Goal: Communication & Community: Answer question/provide support

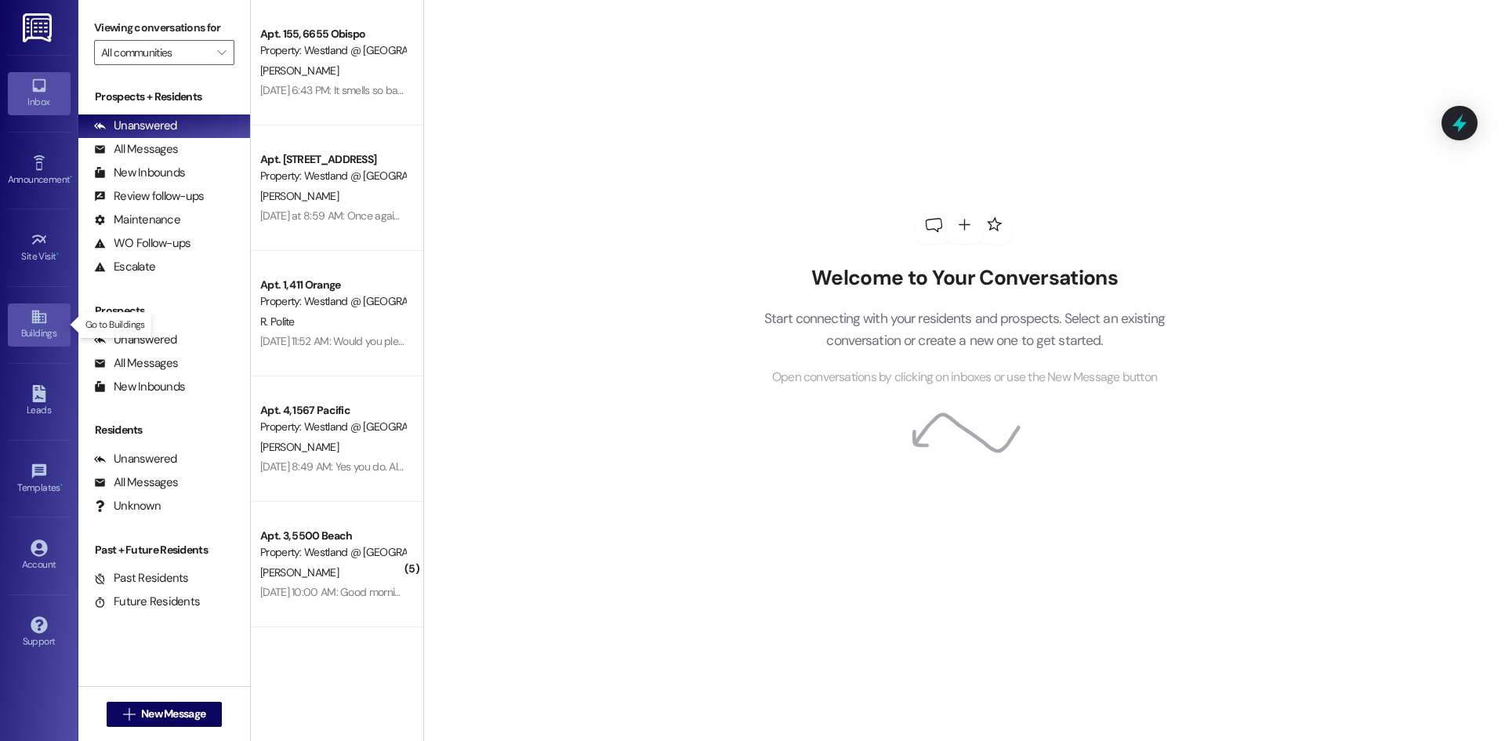
click at [35, 324] on icon at bounding box center [39, 316] width 17 height 17
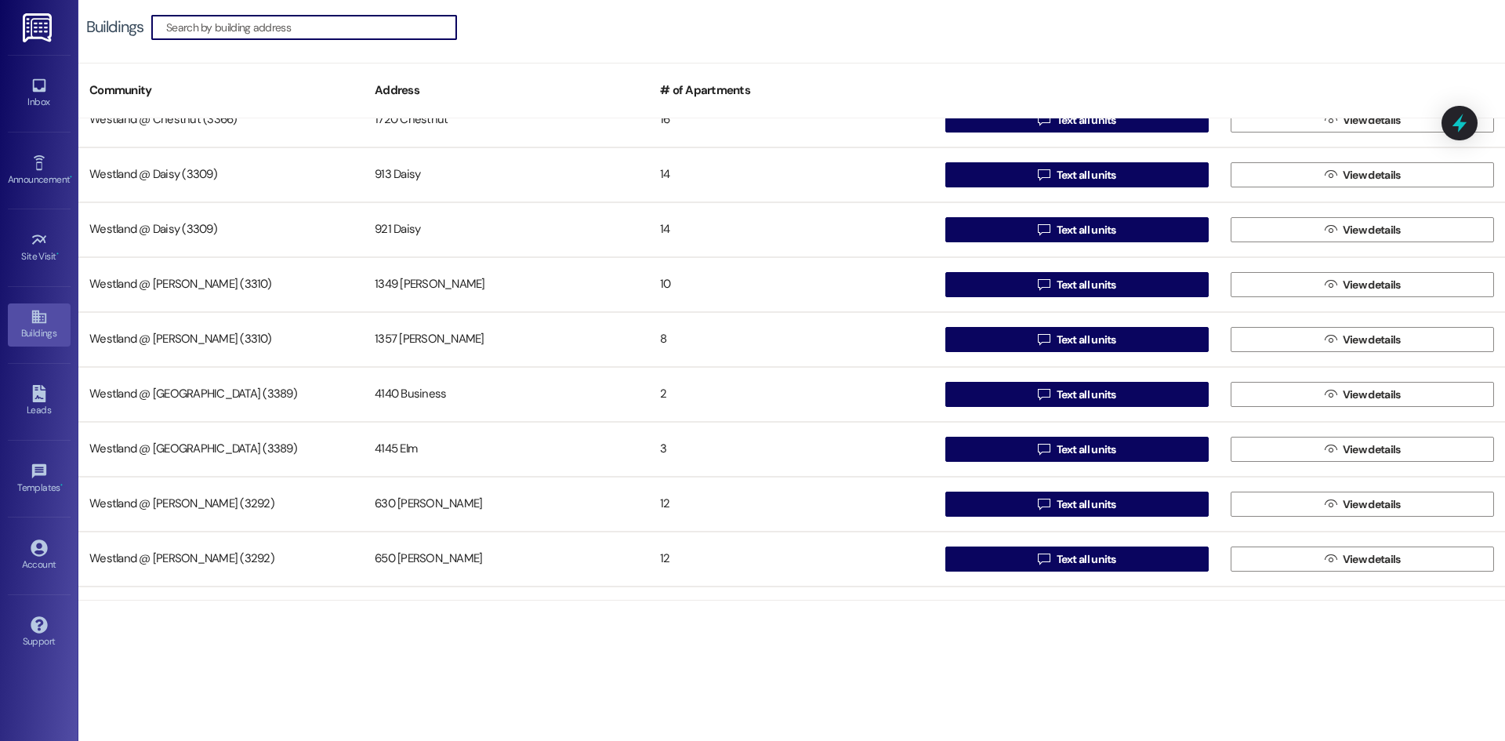
scroll to position [746, 0]
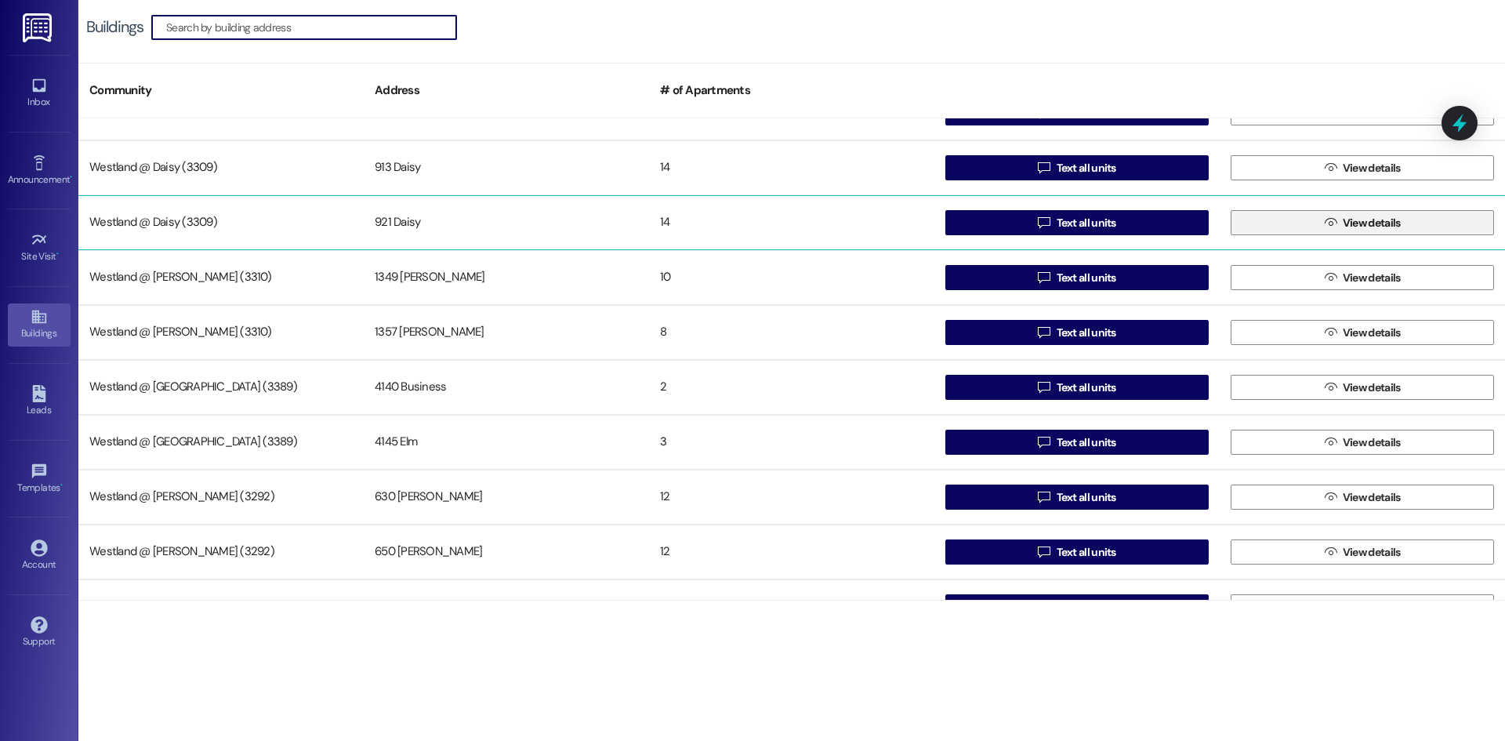
click at [1281, 225] on button " View details" at bounding box center [1362, 222] width 263 height 25
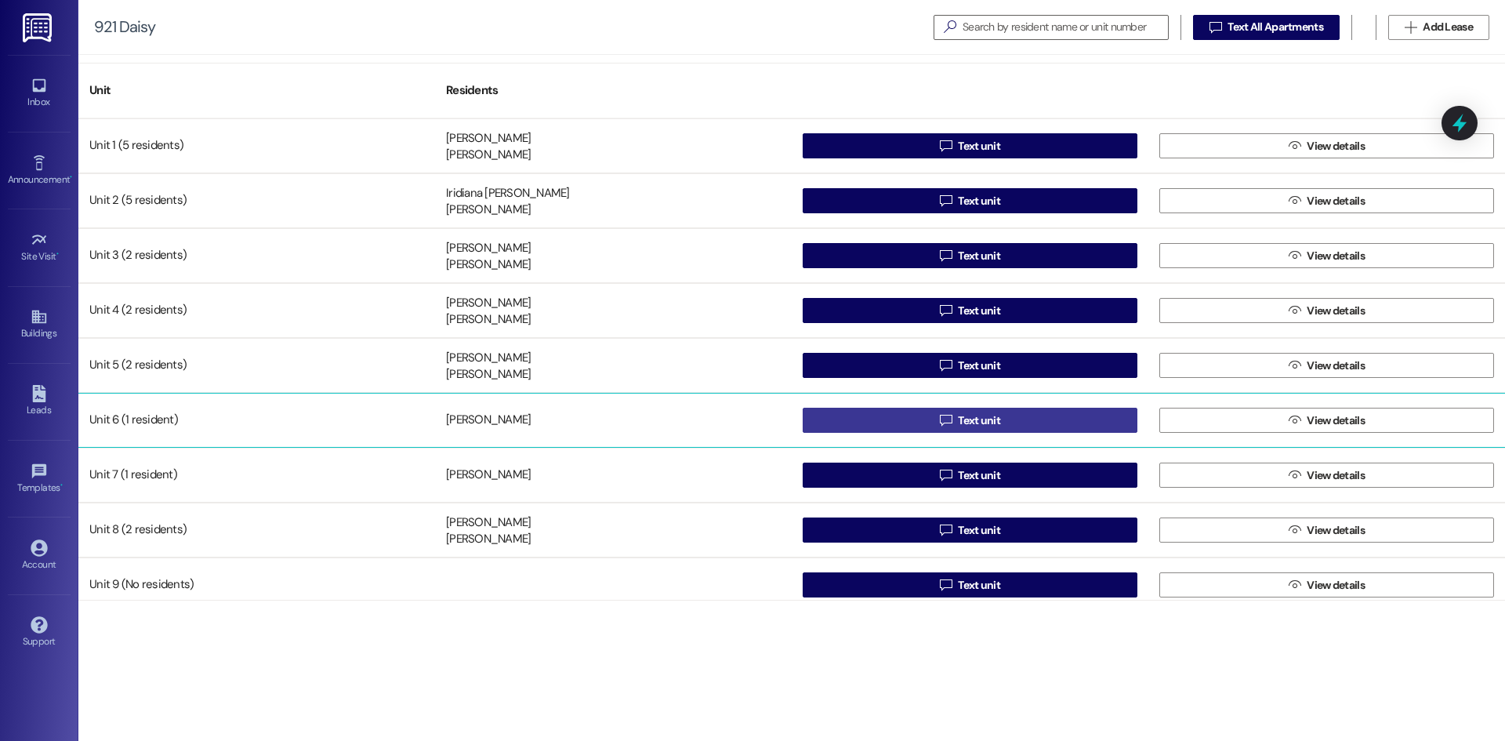
click at [931, 415] on button " Text unit" at bounding box center [970, 420] width 335 height 25
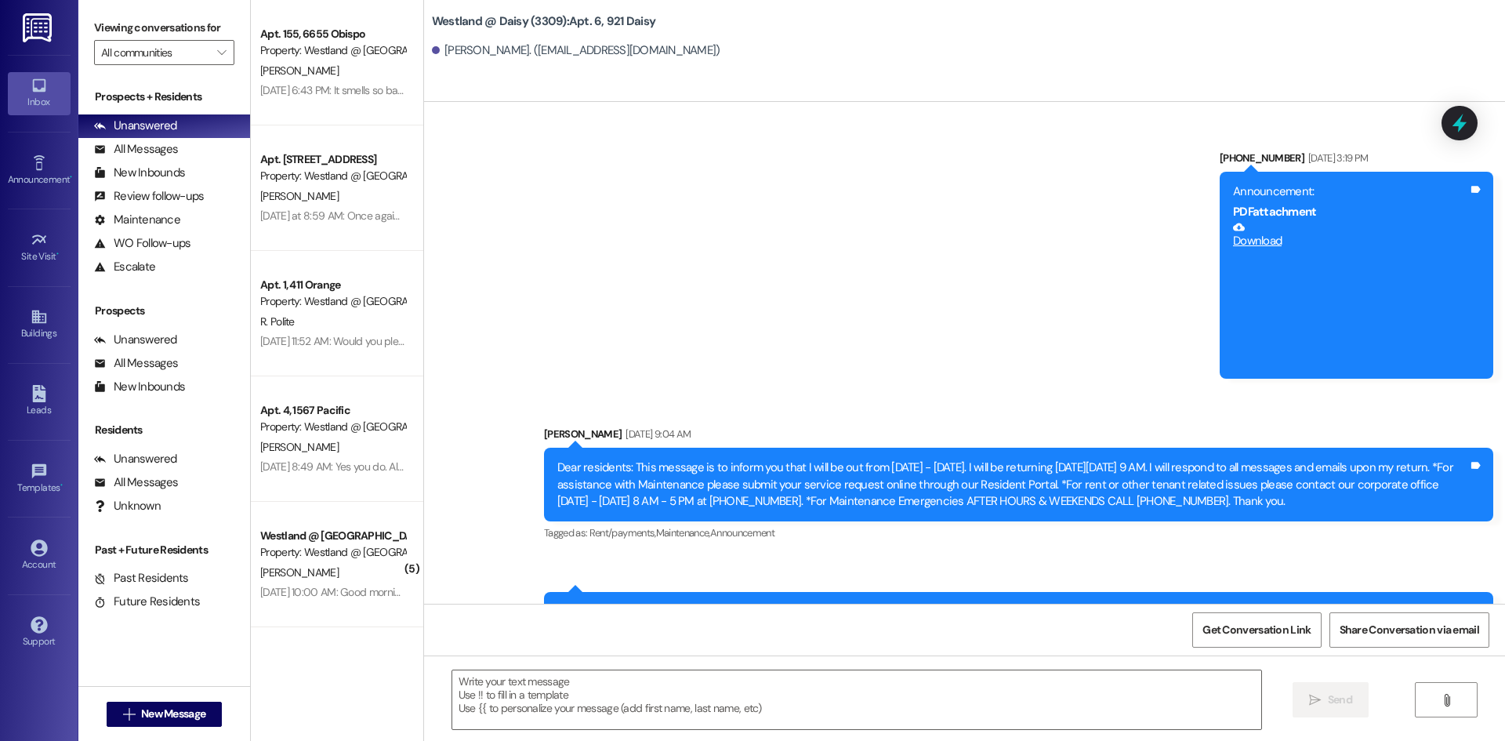
scroll to position [21546, 0]
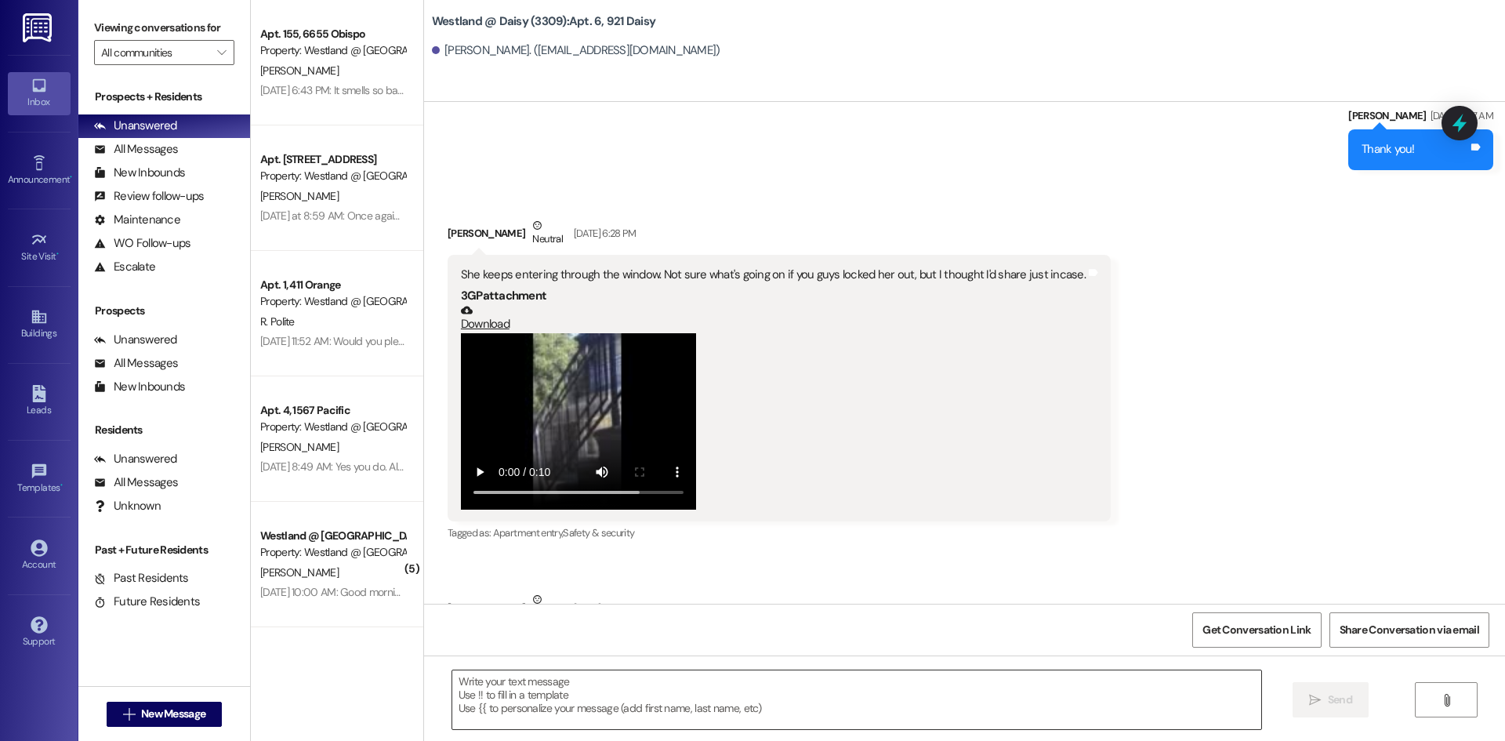
click at [810, 685] on textarea at bounding box center [856, 699] width 809 height 59
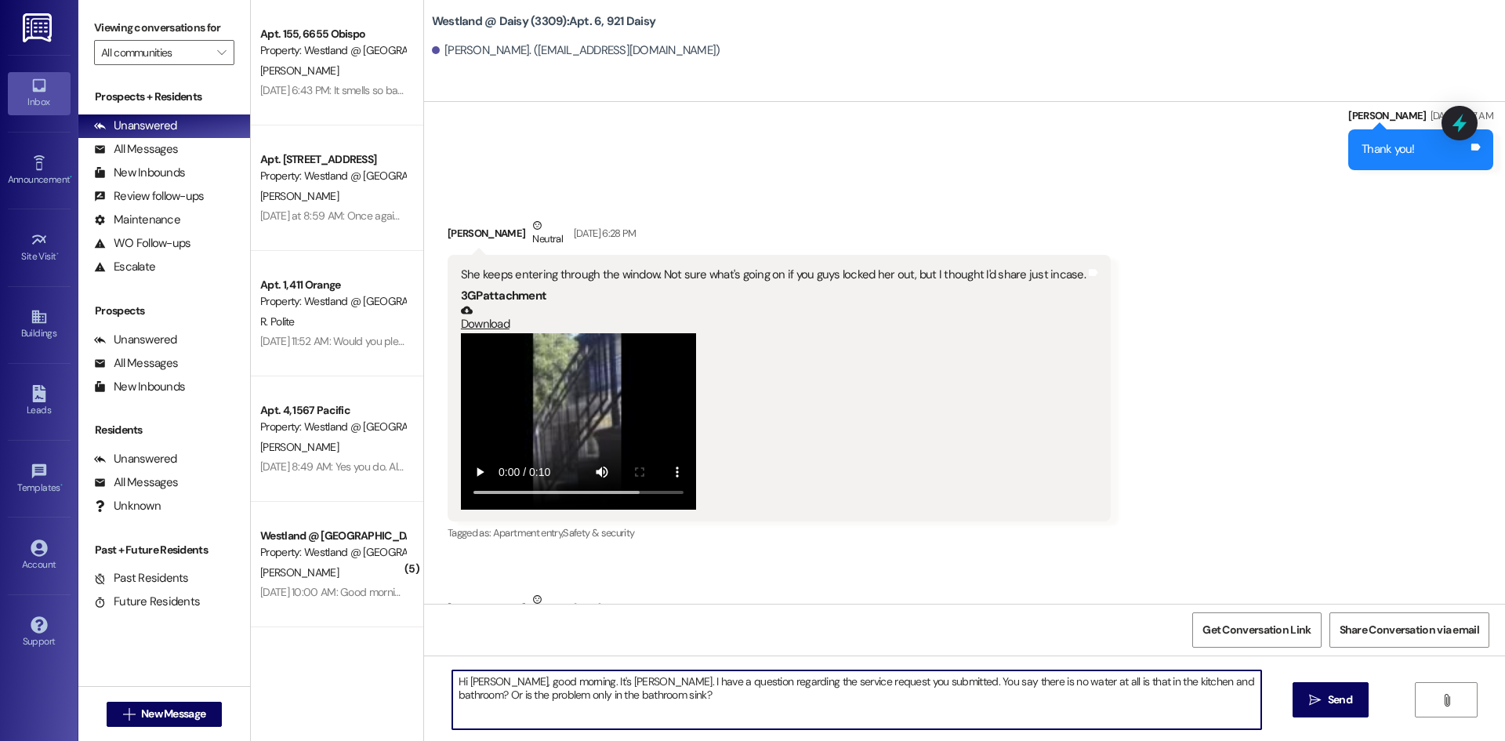
type textarea "Hi [PERSON_NAME], good morning. It's [PERSON_NAME]. I have a question regarding…"
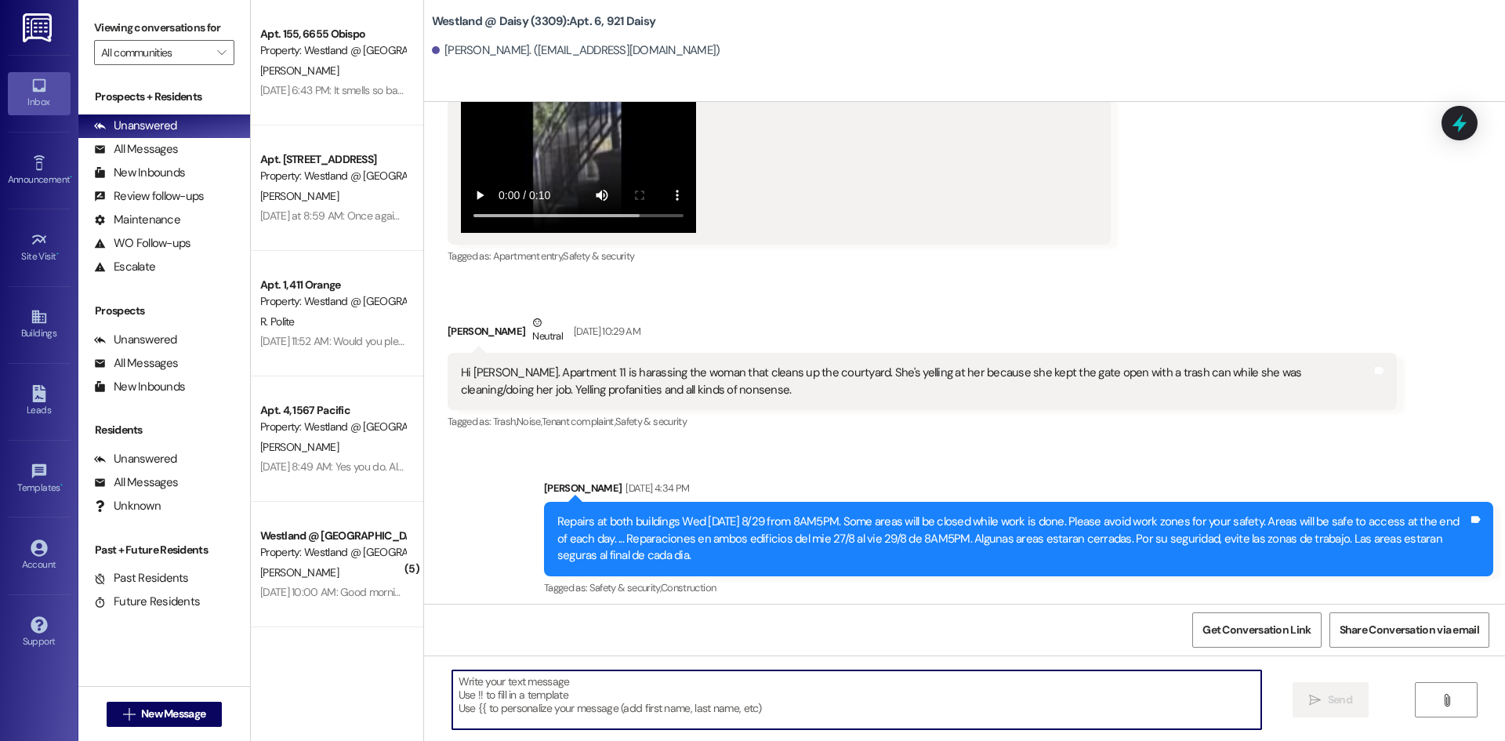
scroll to position [21839, 0]
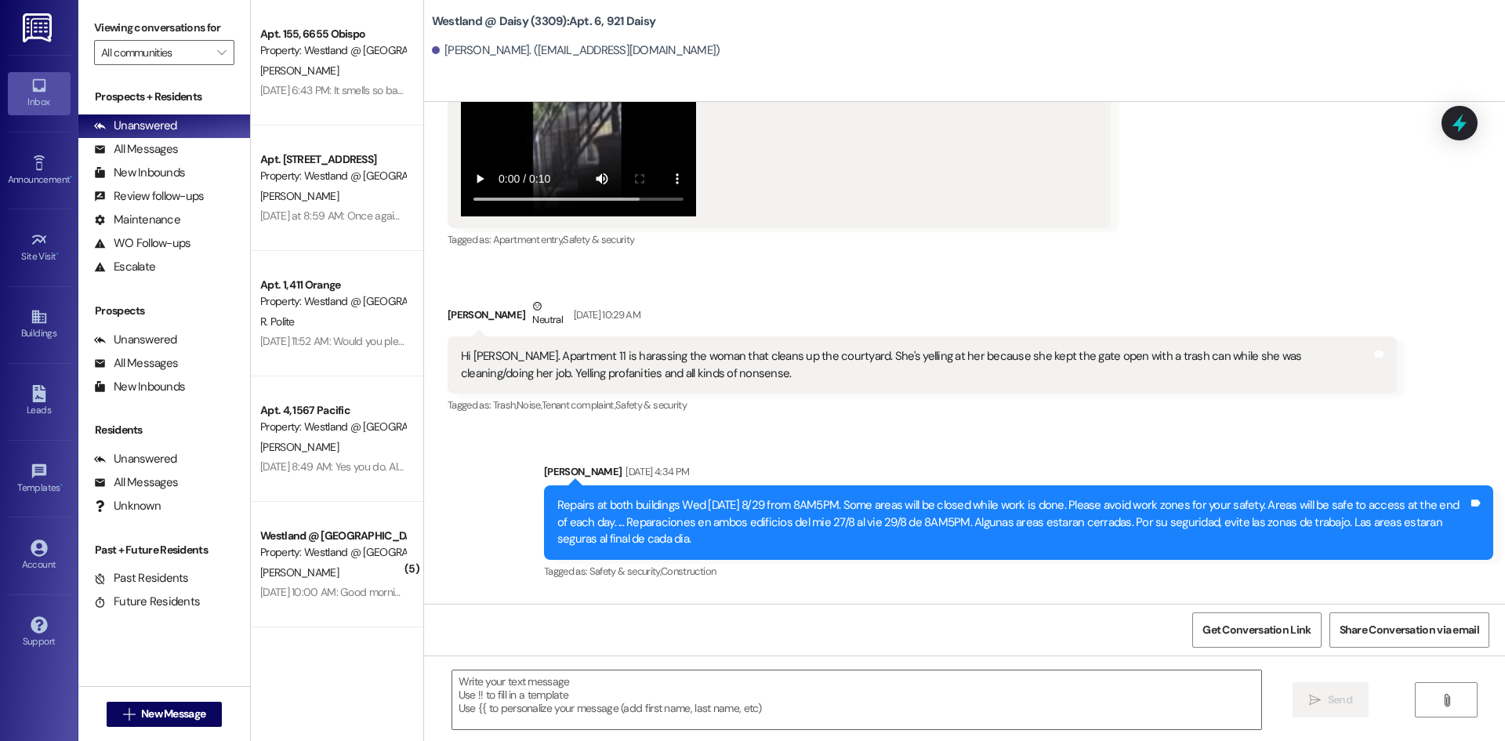
drag, startPoint x: 521, startPoint y: 492, endPoint x: 947, endPoint y: 590, distance: 437.7
click at [952, 595] on div "Announcement, sent via SMS [PERSON_NAME] R [DATE] 4:34 PM Repairs at both build…" at bounding box center [964, 574] width 1081 height 292
copy div "[PERSON_NAME] 8:36 AM Hi [PERSON_NAME], good morning. It's [PERSON_NAME]. I hav…"
drag, startPoint x: 446, startPoint y: 20, endPoint x: 696, endPoint y: 68, distance: 254.7
click at [696, 68] on div "Westland @ Daisy (3309): Apt. 6, 921 [PERSON_NAME] [PERSON_NAME]. ([EMAIL_ADDRE…" at bounding box center [964, 51] width 1081 height 102
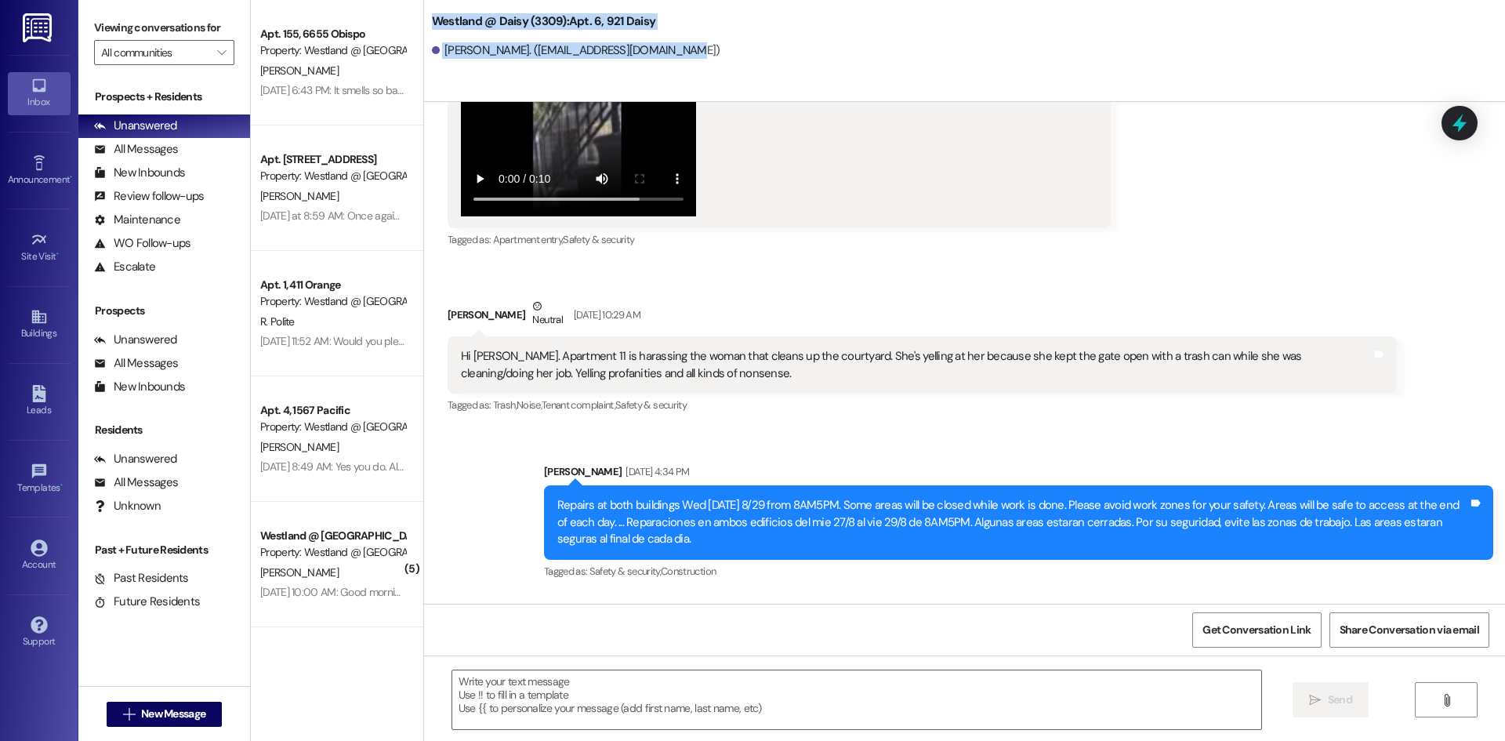
copy div "Westland @ Daisy (3309): Apt. 6, 921 [PERSON_NAME] [PERSON_NAME]. ([EMAIL_ADDRE…"
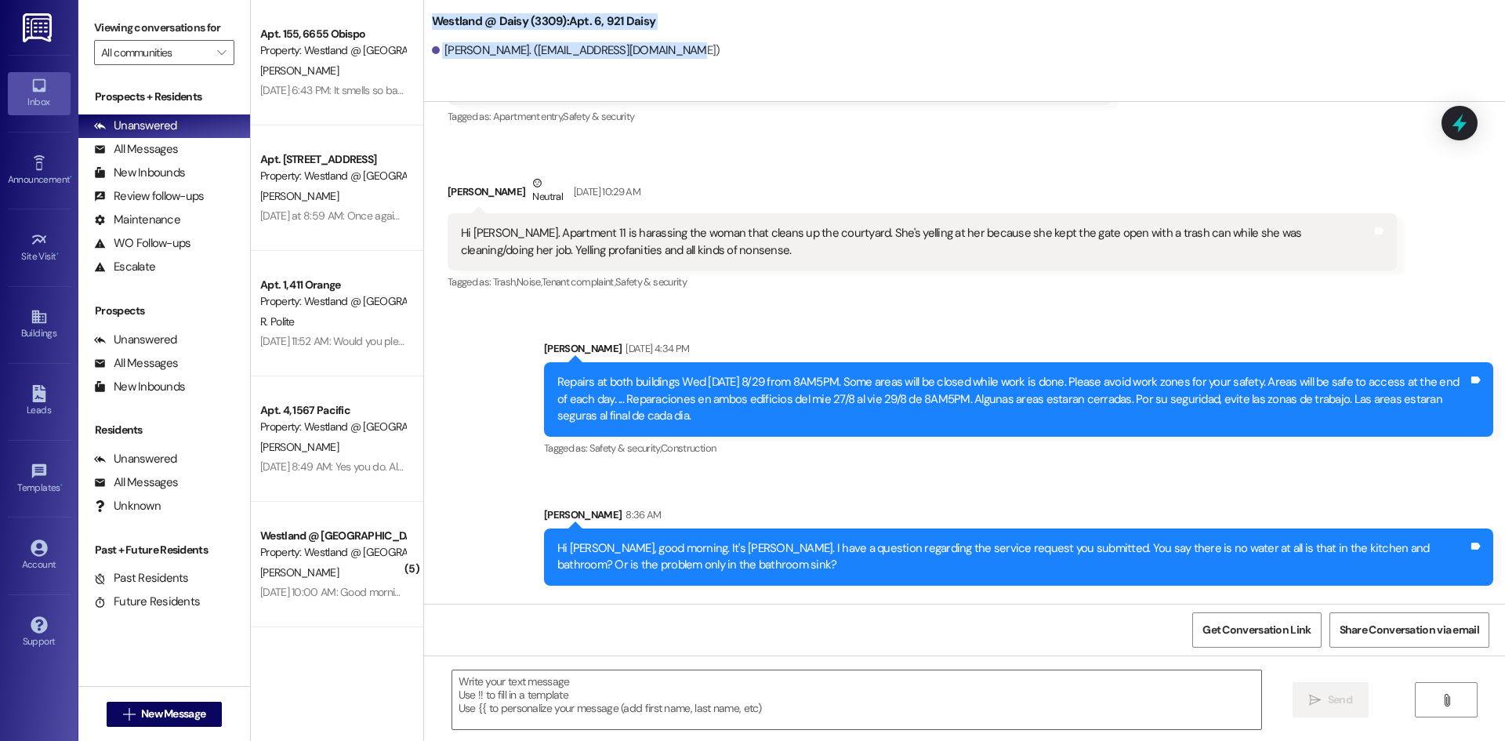
scroll to position [21981, 0]
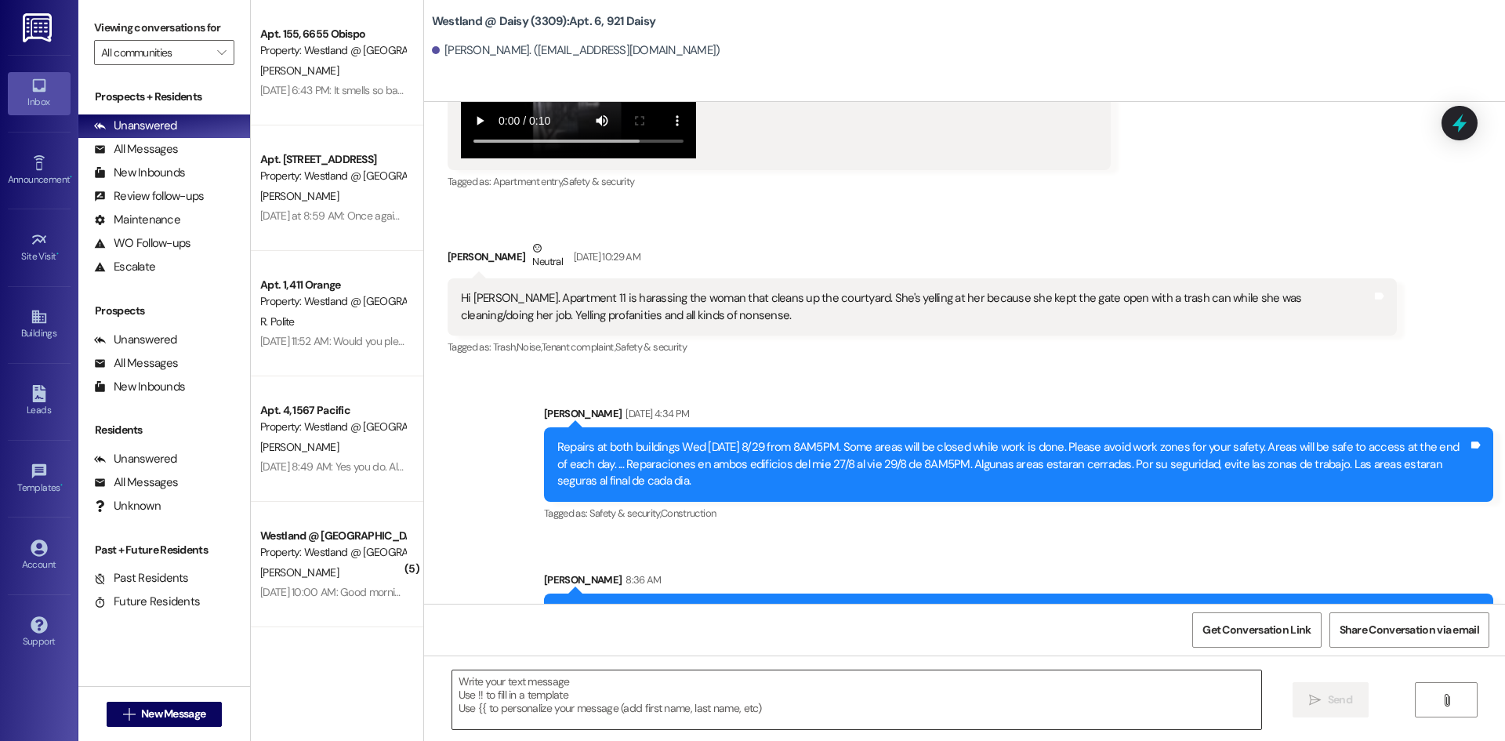
click at [669, 688] on textarea at bounding box center [856, 699] width 809 height 59
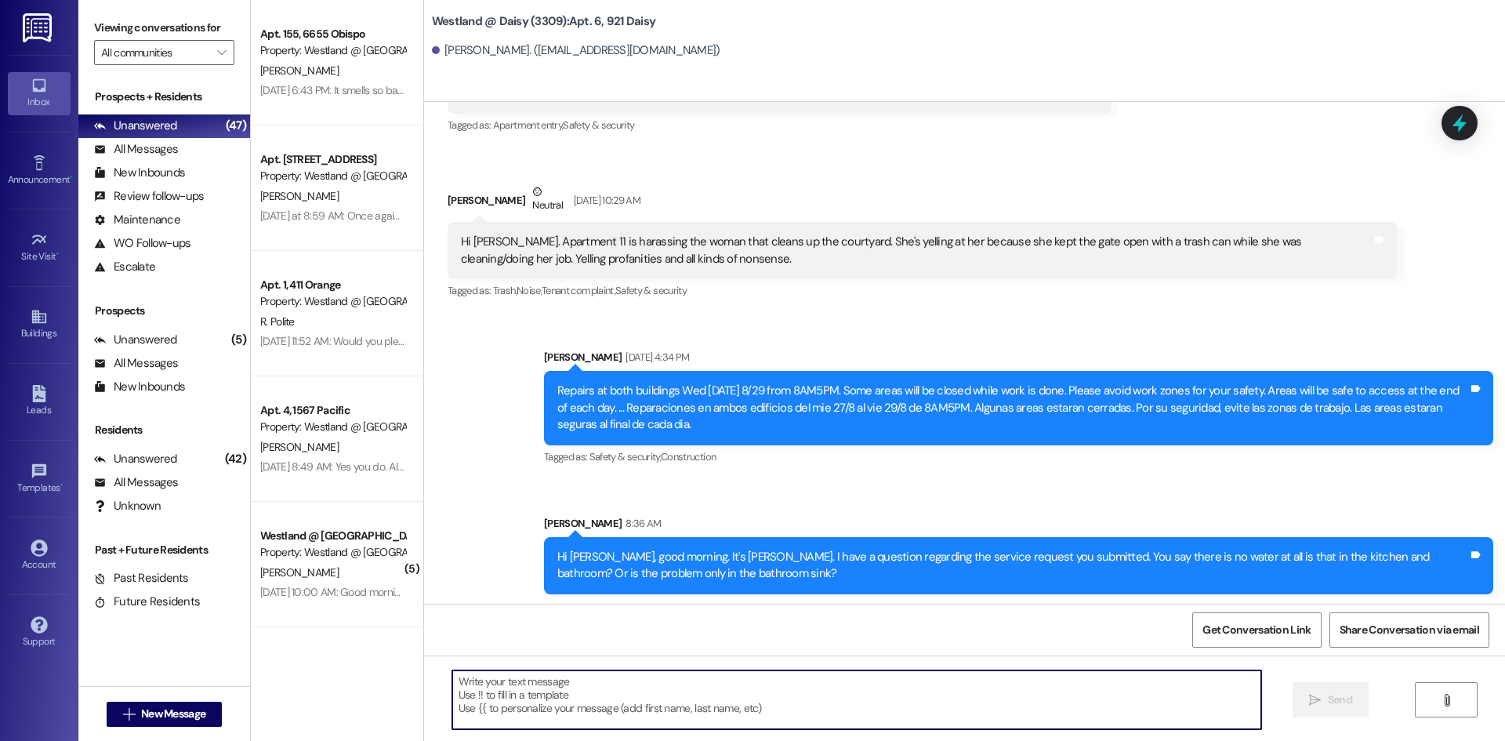
scroll to position [21982, 0]
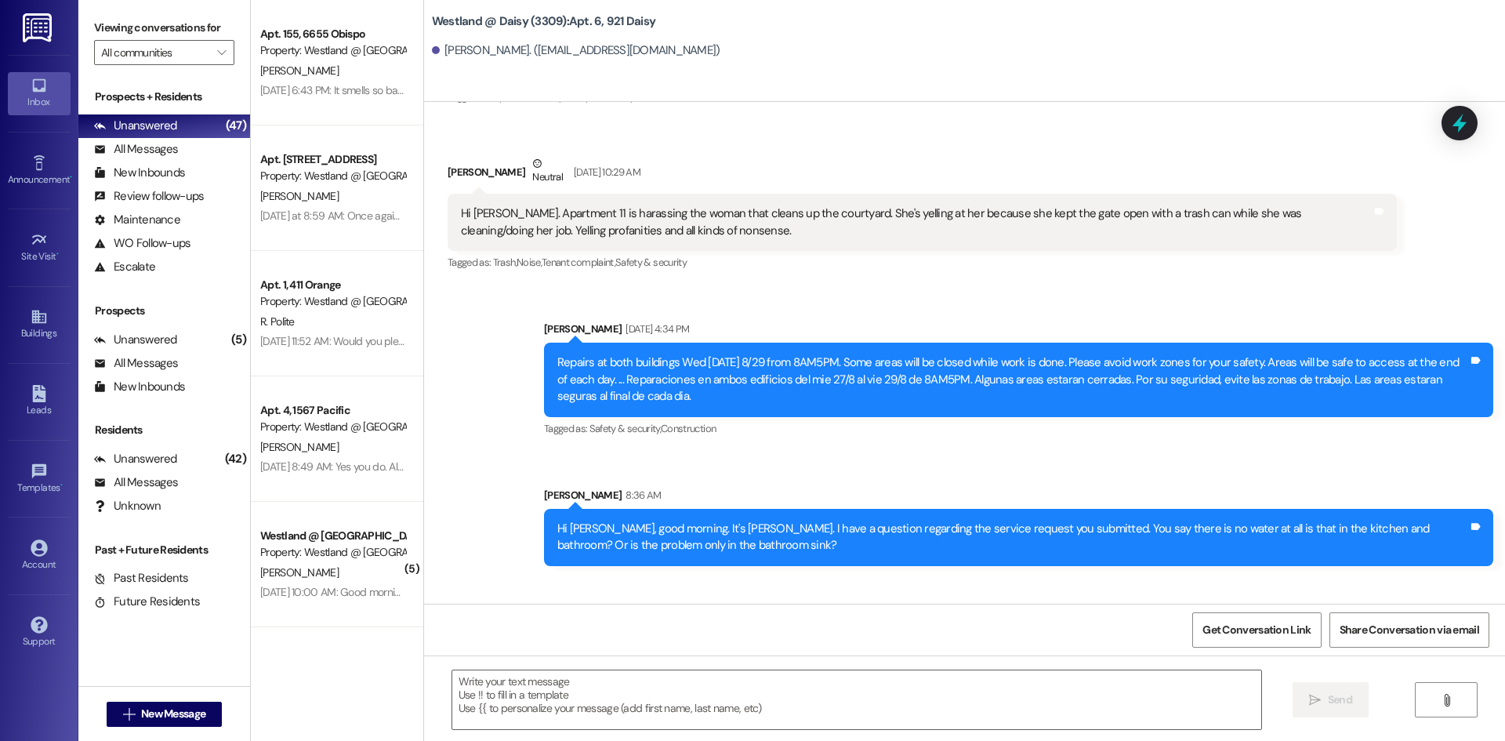
drag, startPoint x: 448, startPoint y: 494, endPoint x: 686, endPoint y: 577, distance: 252.4
click at [686, 613] on div "[PERSON_NAME] 8:37 AM Sorry I wasn't sure what to put for the option There is w…" at bounding box center [577, 661] width 259 height 96
copy div "[PERSON_NAME] 8:37 AM Sorry I wasn't sure what to put for the option There is w…"
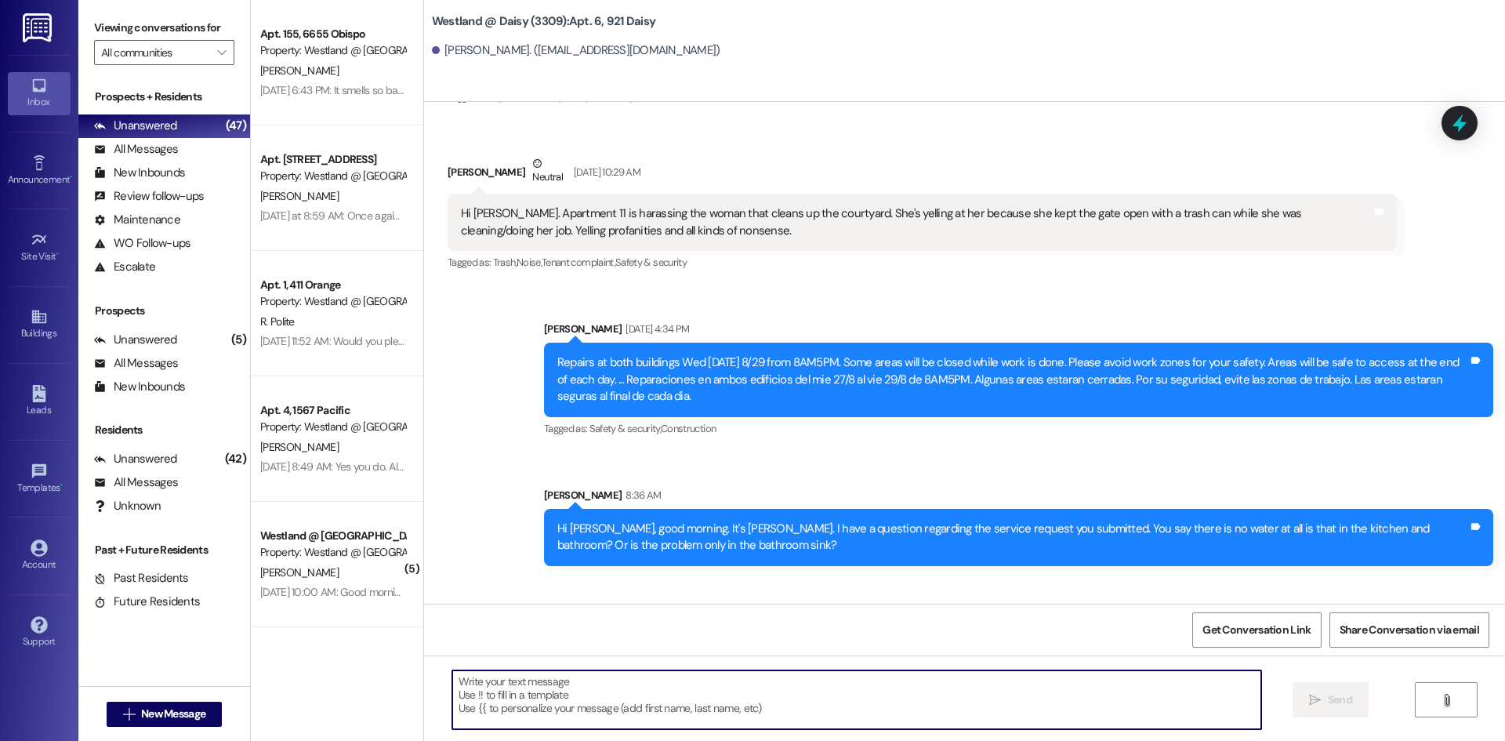
click at [703, 693] on textarea at bounding box center [856, 699] width 809 height 59
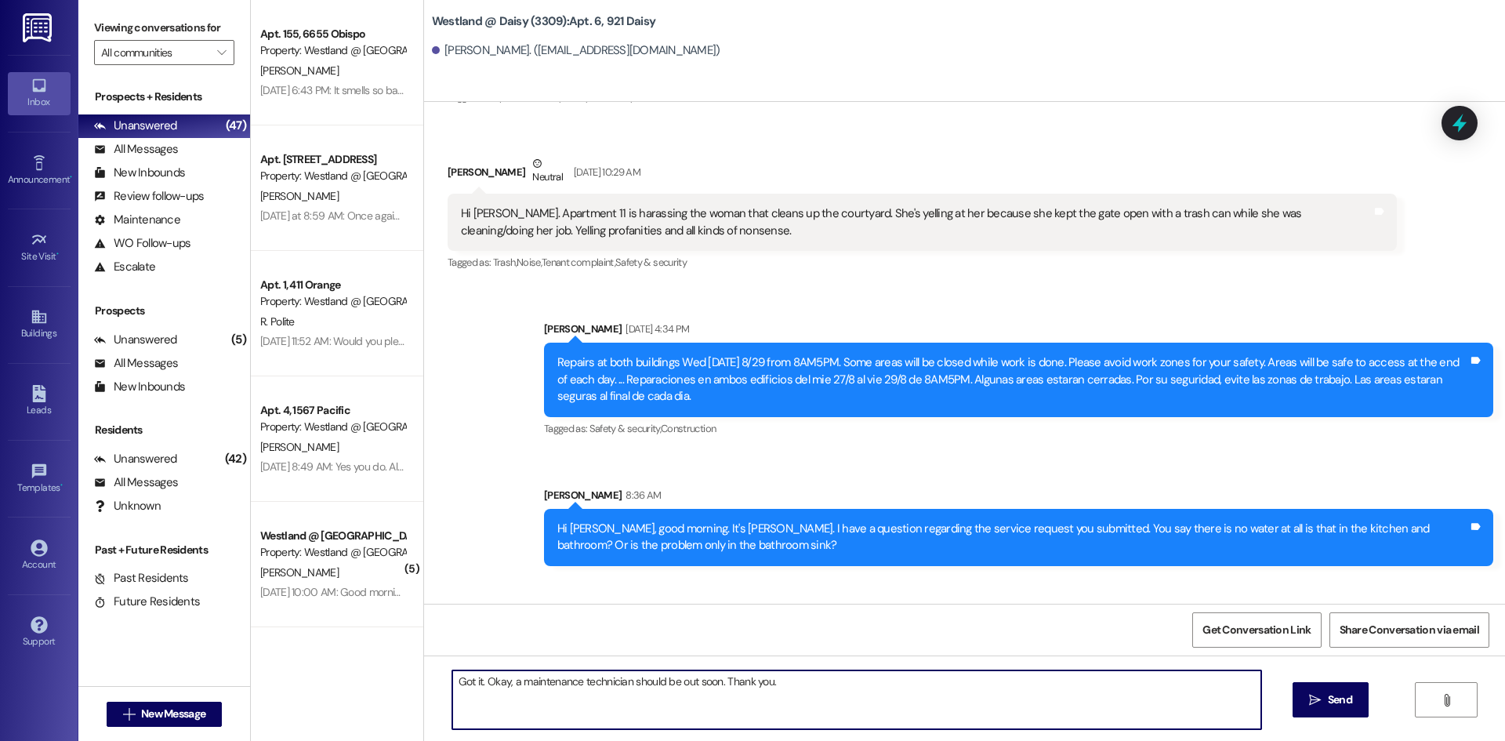
type textarea "Got it. Okay, a maintenance technician should be out soon. Thank you."
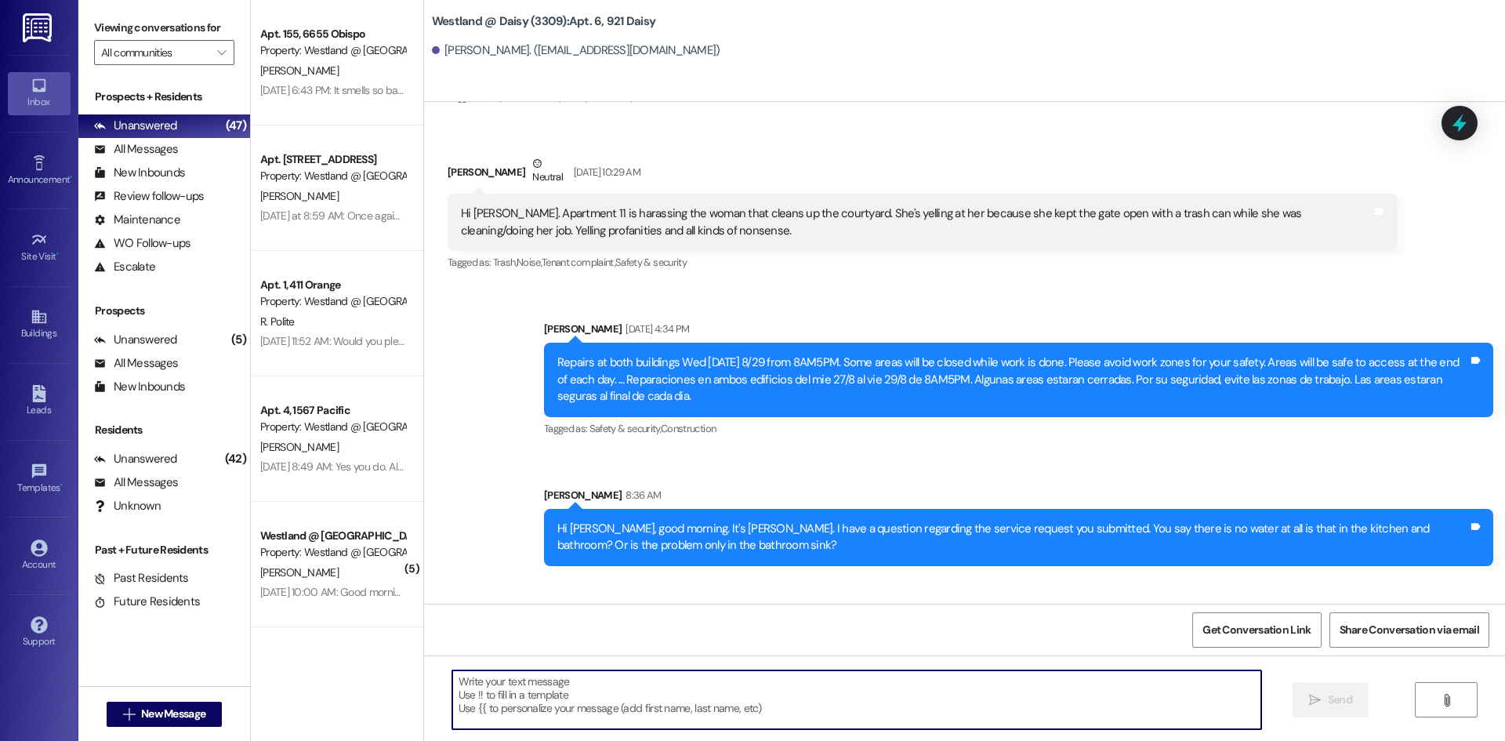
scroll to position [21981, 0]
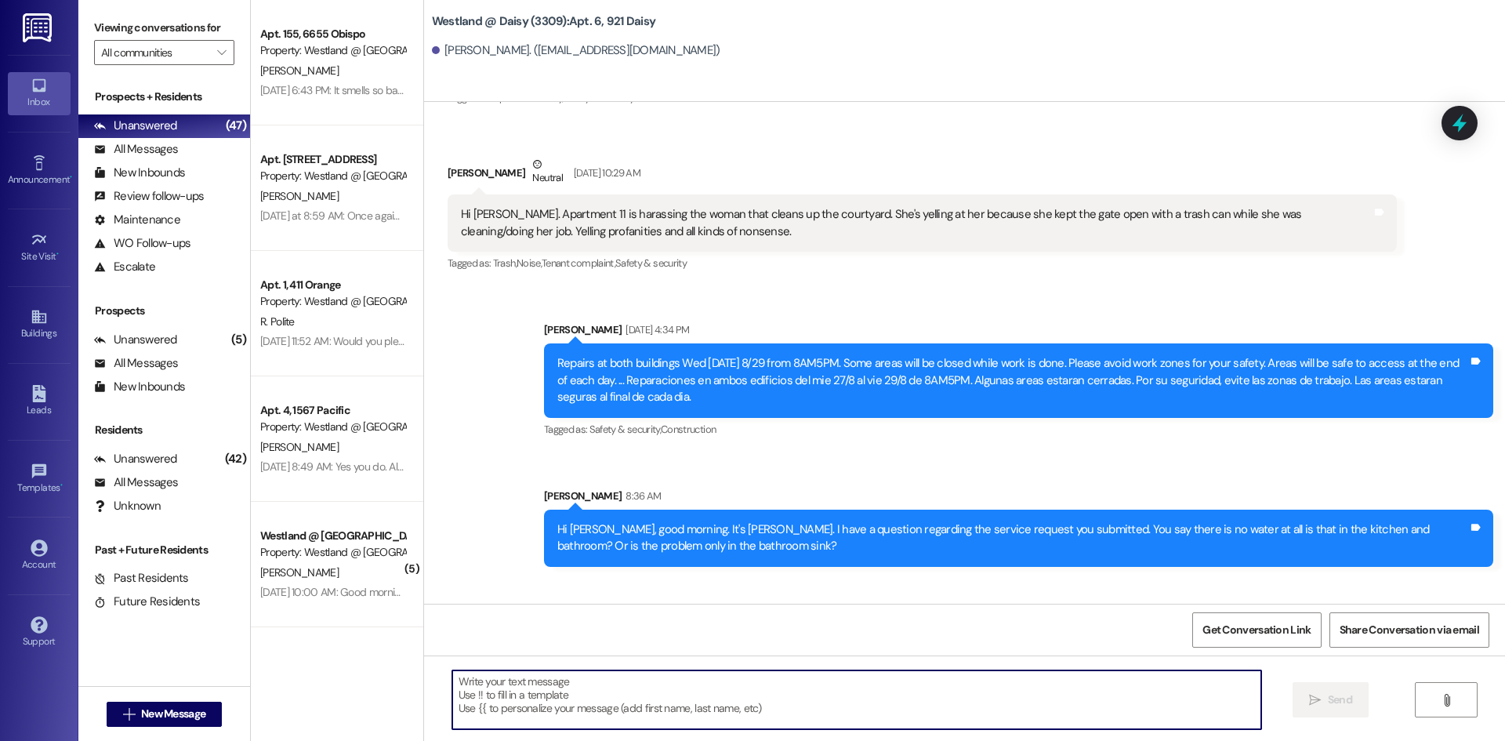
click at [566, 692] on textarea at bounding box center [856, 699] width 809 height 59
type textarea "Is the water pressure also low when flushing the toilet?"
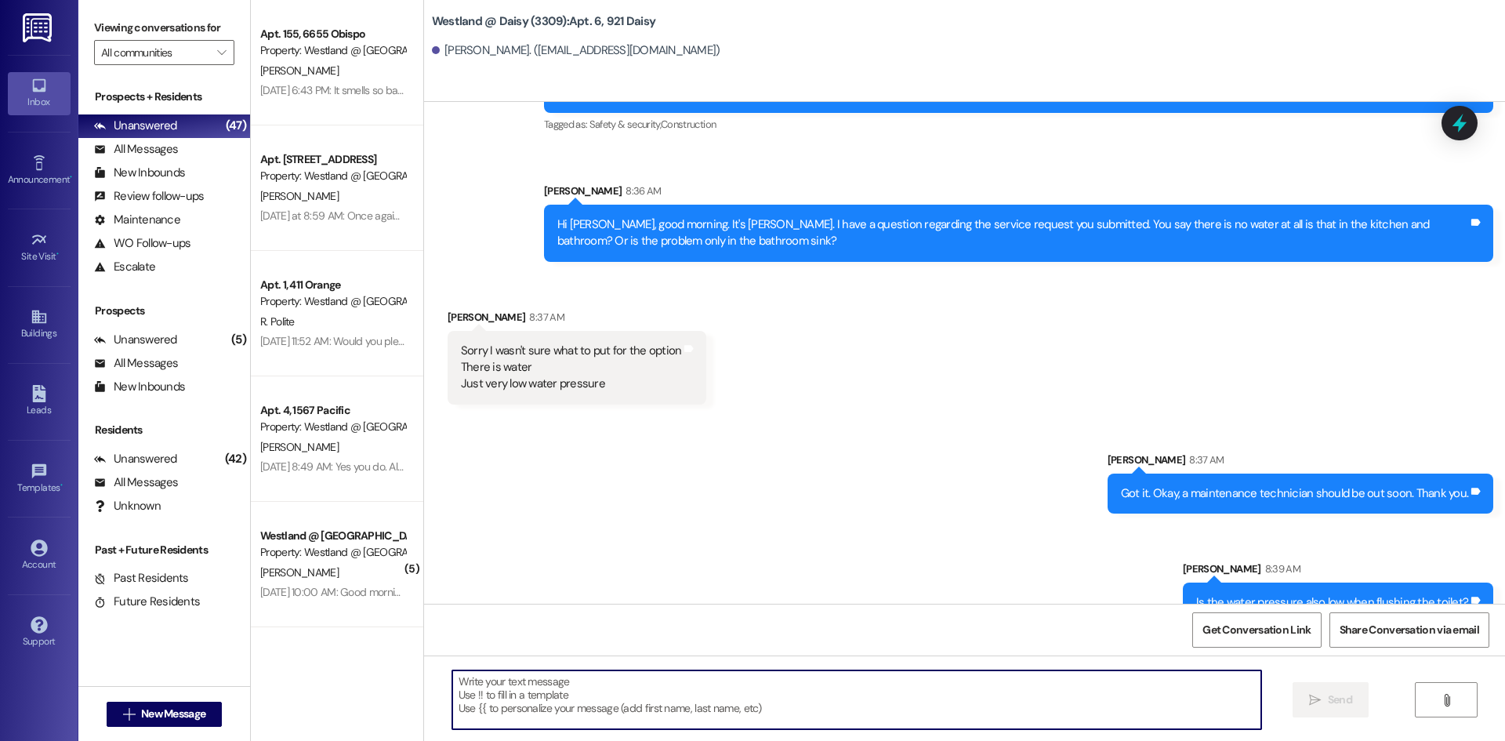
scroll to position [22308, 0]
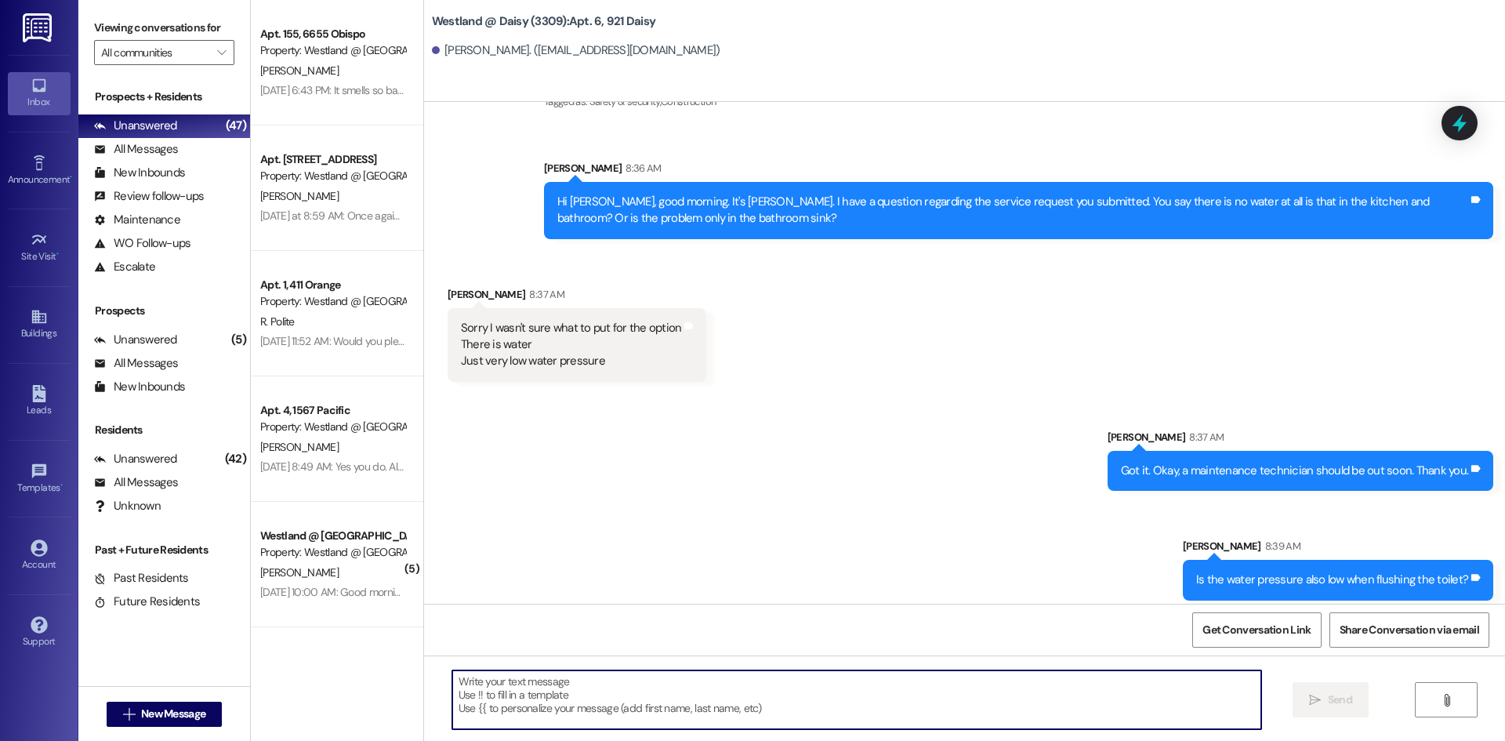
click at [548, 693] on textarea at bounding box center [856, 699] width 809 height 59
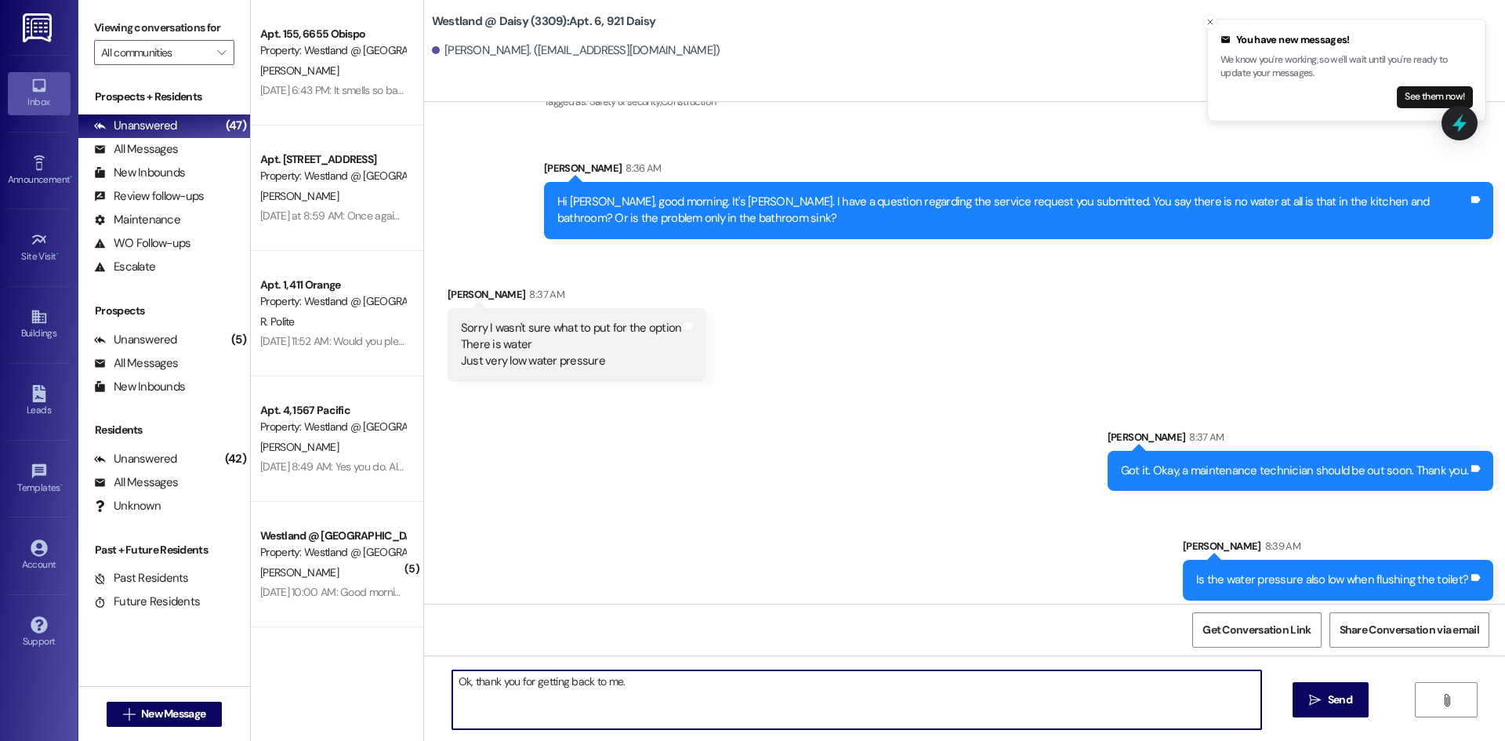
type textarea "Ok, thank you for getting back to me."
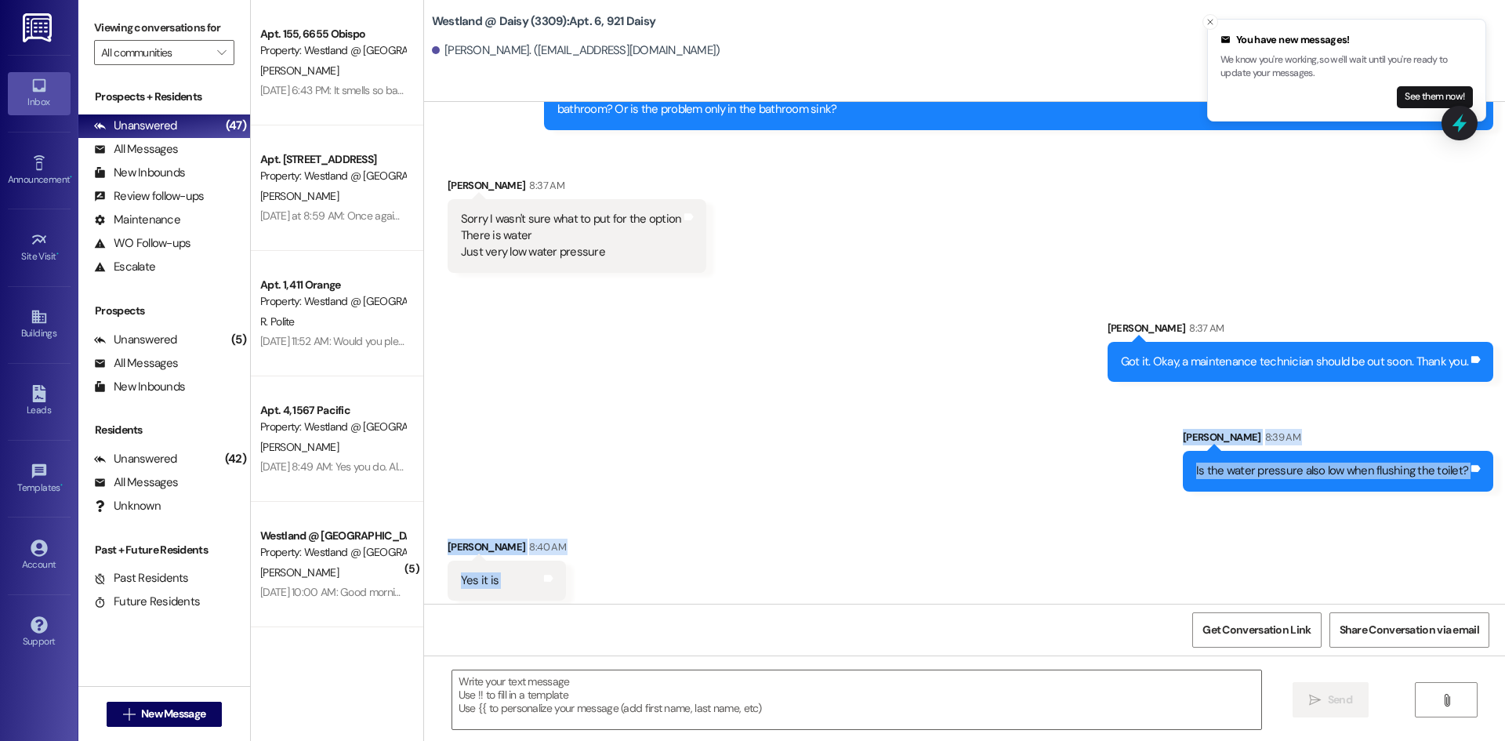
drag, startPoint x: 1184, startPoint y: 307, endPoint x: 1275, endPoint y: 582, distance: 289.0
click at [1276, 582] on div "Announcement, sent via SMS [PHONE_NUMBER] [DATE] 3:19 PM Announcement: PDF atta…" at bounding box center [964, 353] width 1081 height 502
copy div "[PERSON_NAME] 8:39 AM Is the water pressure also low when flushing the toilet? …"
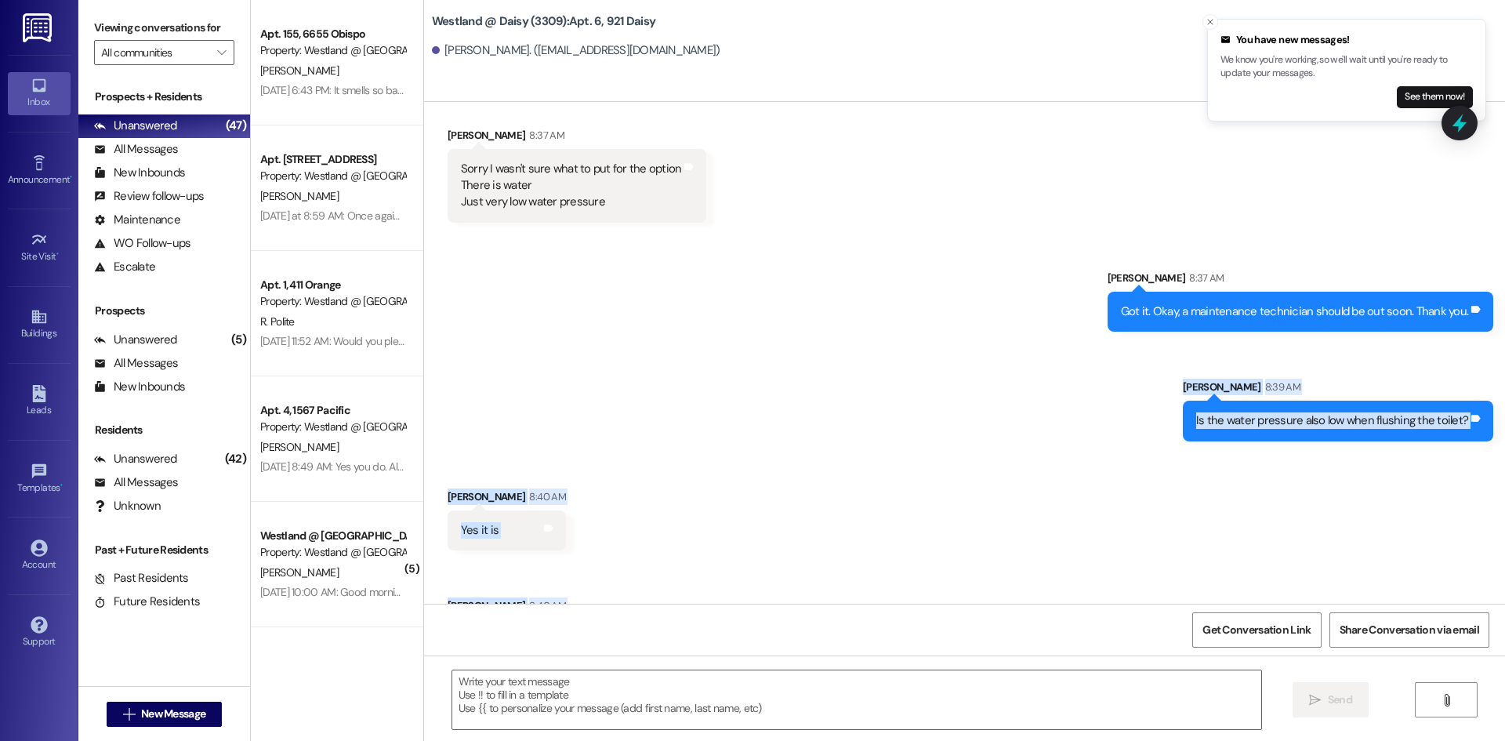
scroll to position [22474, 0]
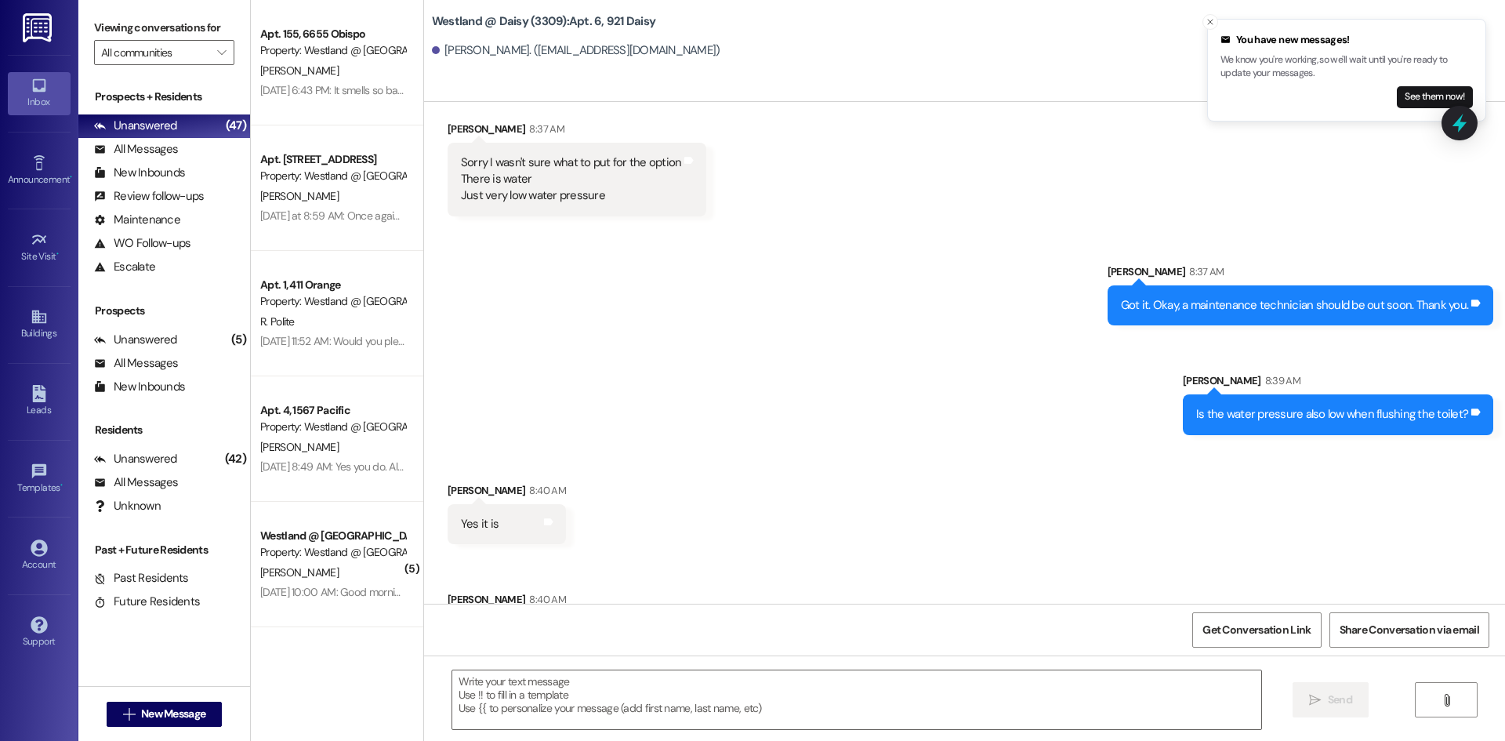
click at [734, 648] on div "Get Conversation Link Share Conversation via email" at bounding box center [964, 630] width 1081 height 52
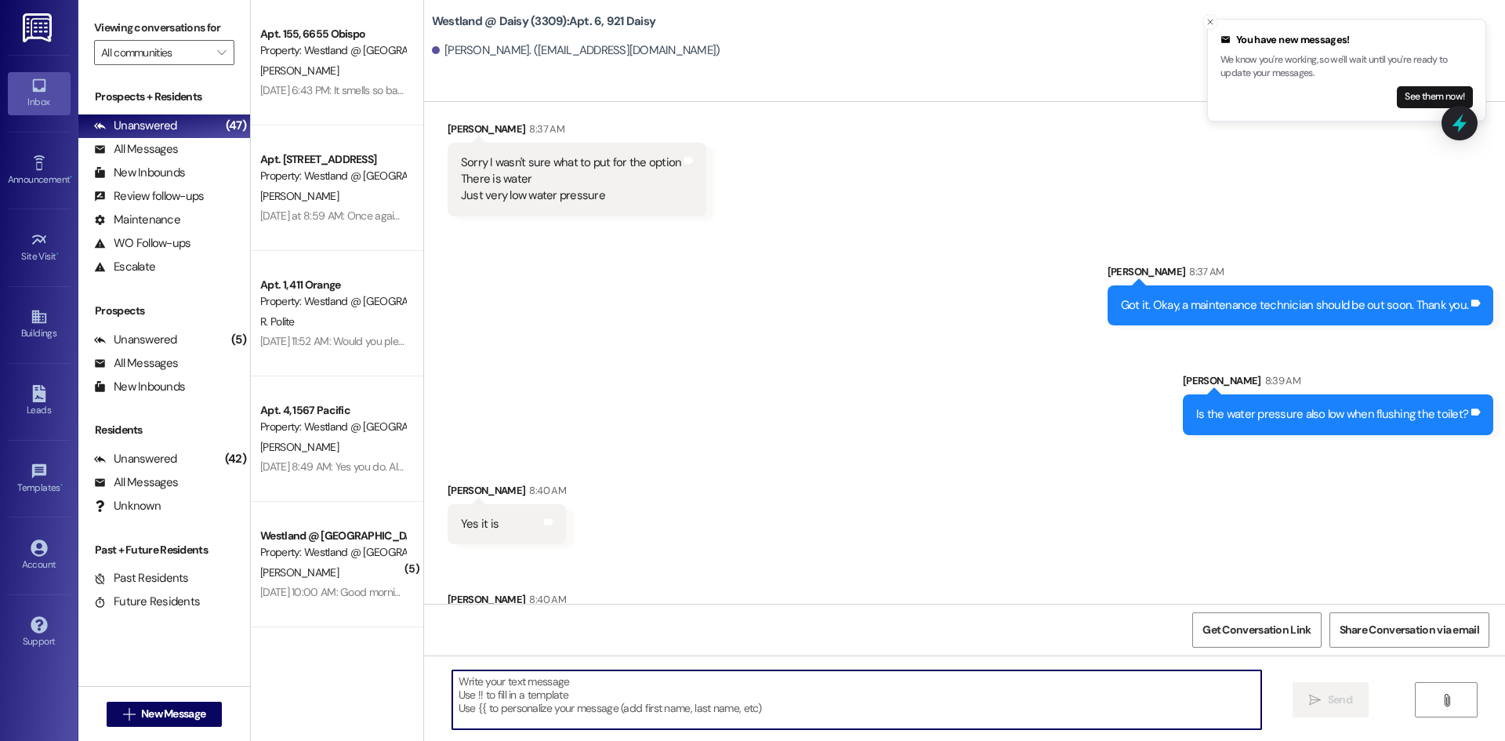
click at [704, 701] on textarea at bounding box center [856, 699] width 809 height 59
type textarea "I will let them know. Thank you."
